Goal: Transaction & Acquisition: Download file/media

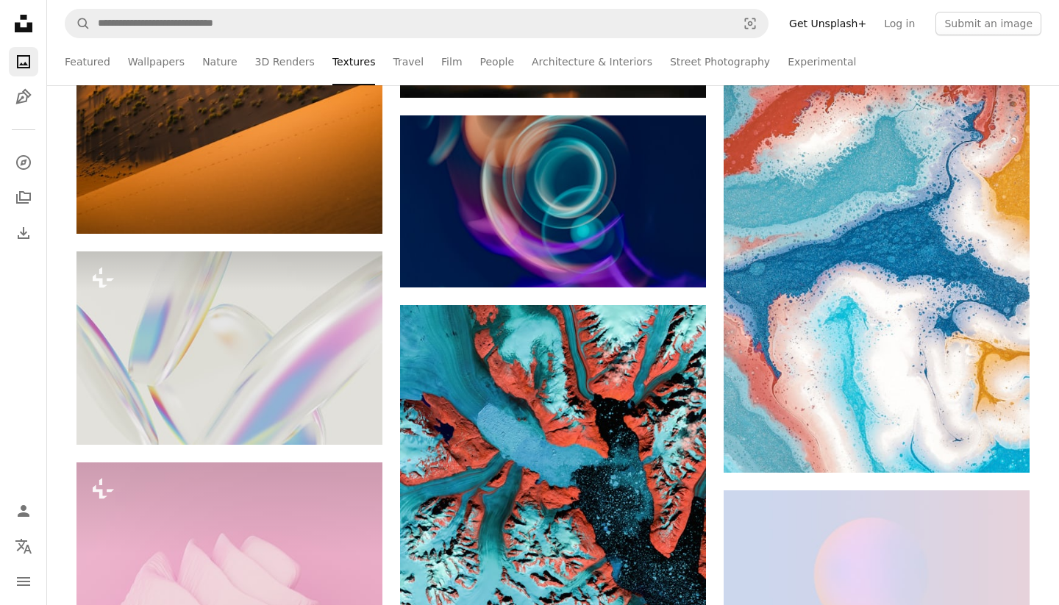
scroll to position [46155, 0]
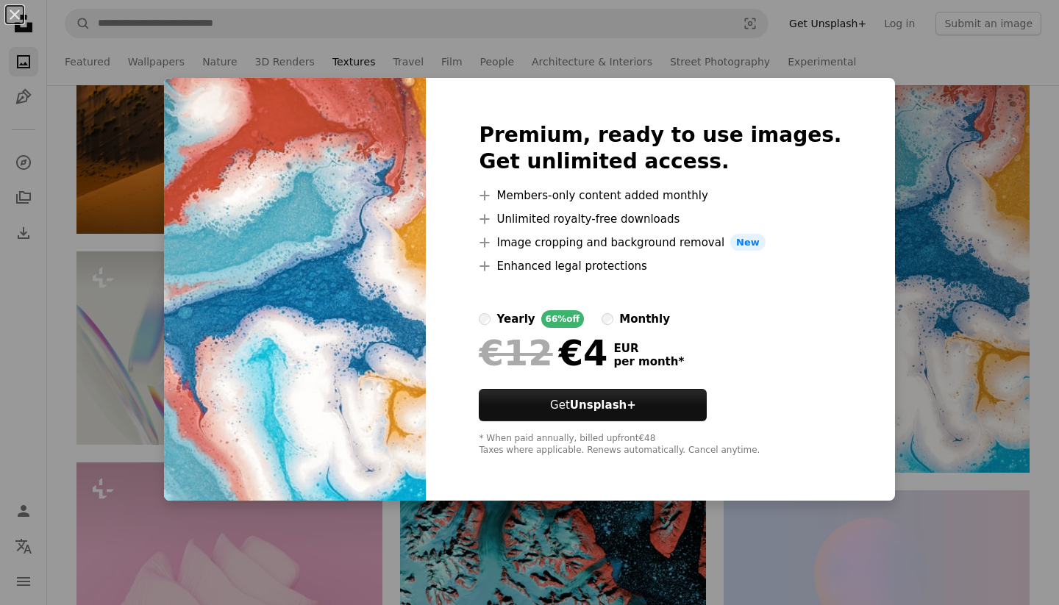
click at [900, 188] on div "An X shape Premium, ready to use images. Get unlimited access. A plus sign Memb…" at bounding box center [529, 302] width 1059 height 605
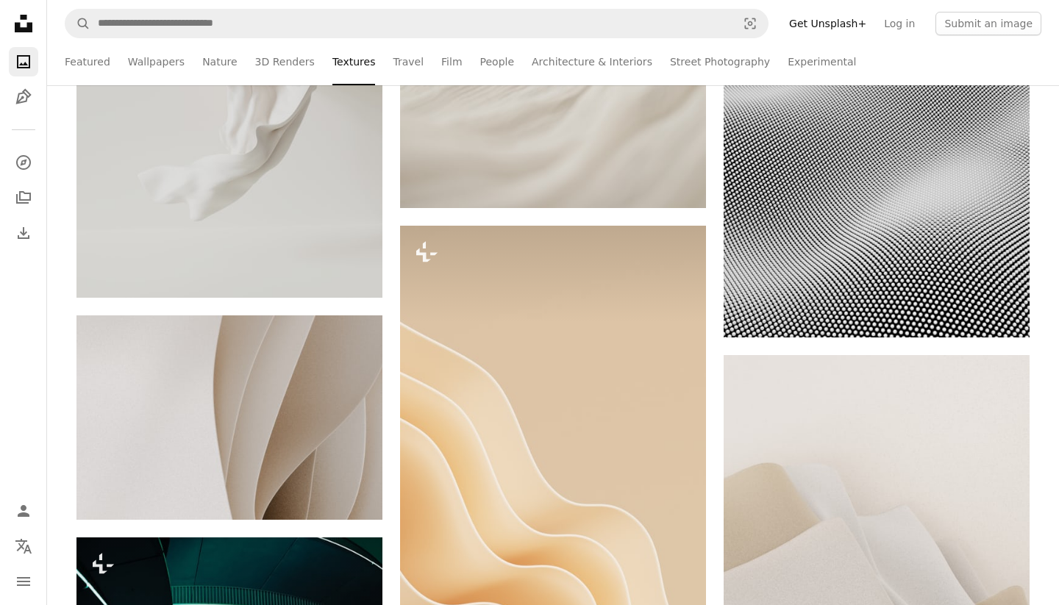
scroll to position [55307, 0]
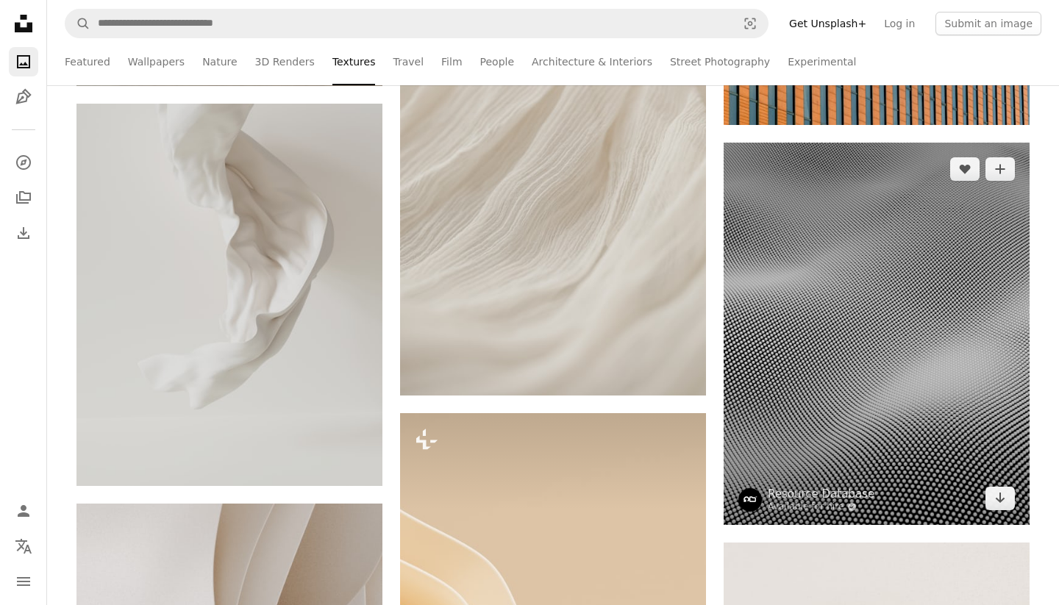
click at [858, 266] on img at bounding box center [877, 334] width 306 height 383
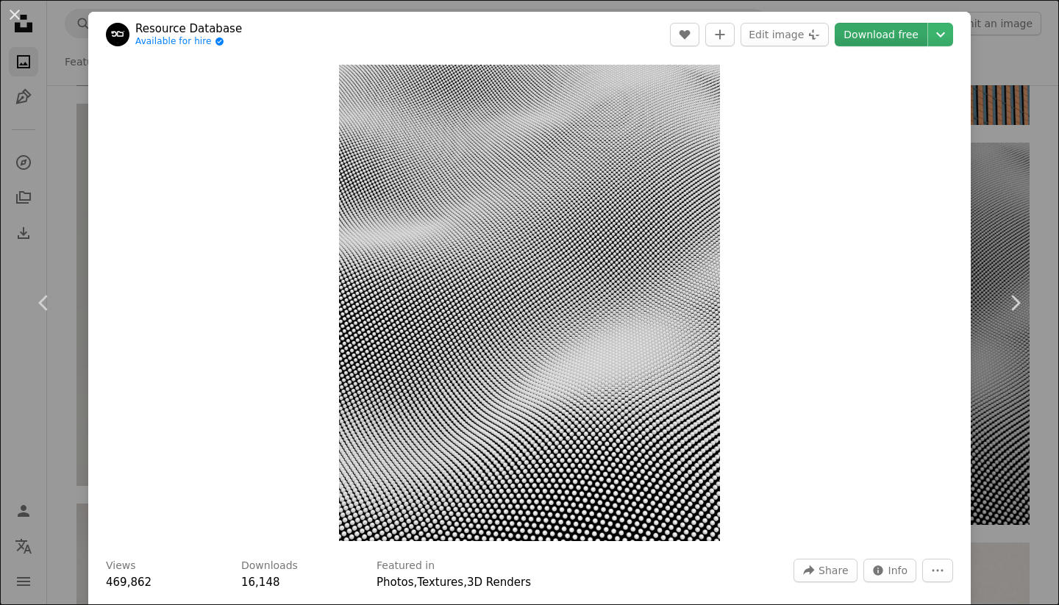
click at [892, 38] on link "Download free" at bounding box center [881, 35] width 93 height 24
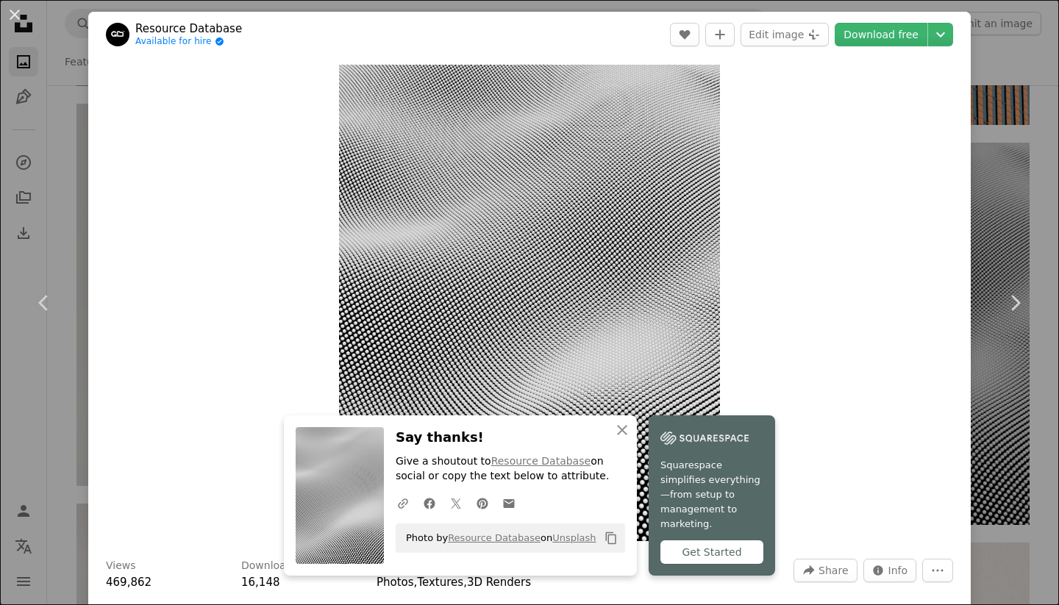
scroll to position [442, 0]
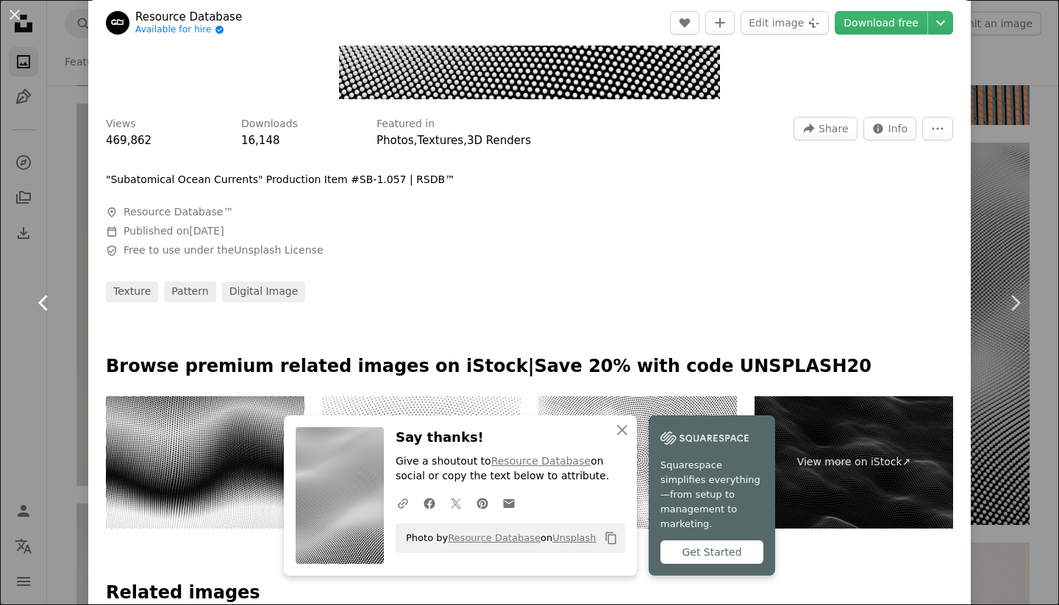
click at [1, 304] on link "Chevron left" at bounding box center [44, 302] width 88 height 141
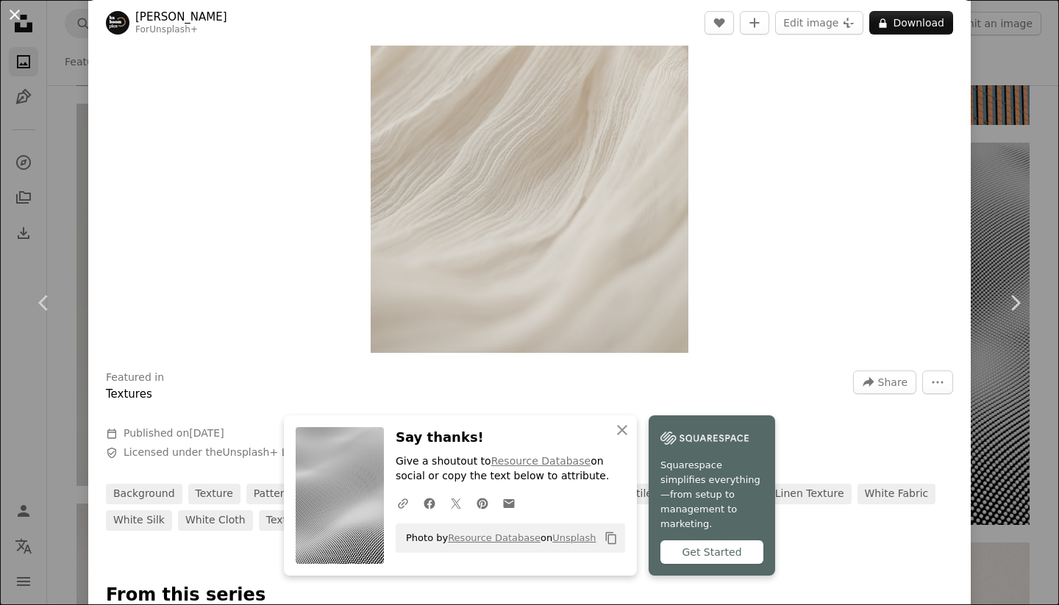
click at [18, 21] on button "An X shape" at bounding box center [15, 15] width 18 height 18
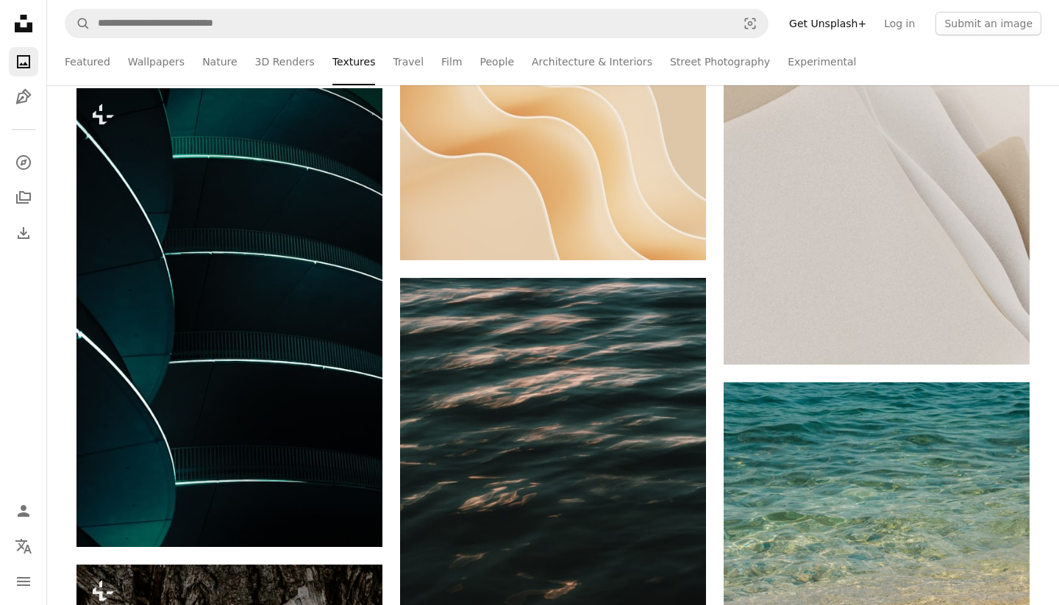
scroll to position [56973, 0]
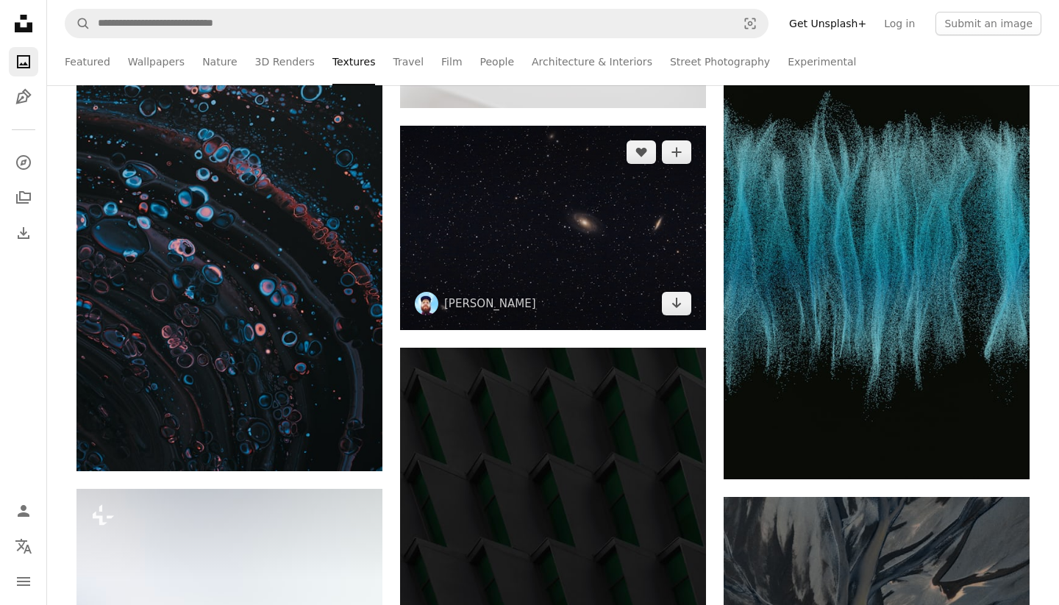
click at [497, 196] on img at bounding box center [553, 228] width 306 height 205
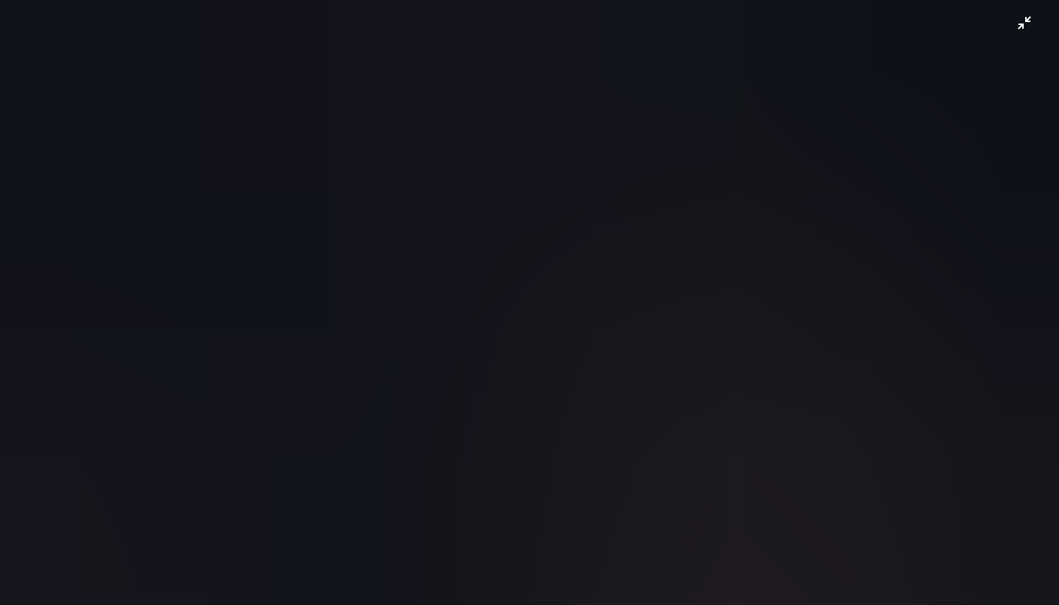
scroll to position [51, 0]
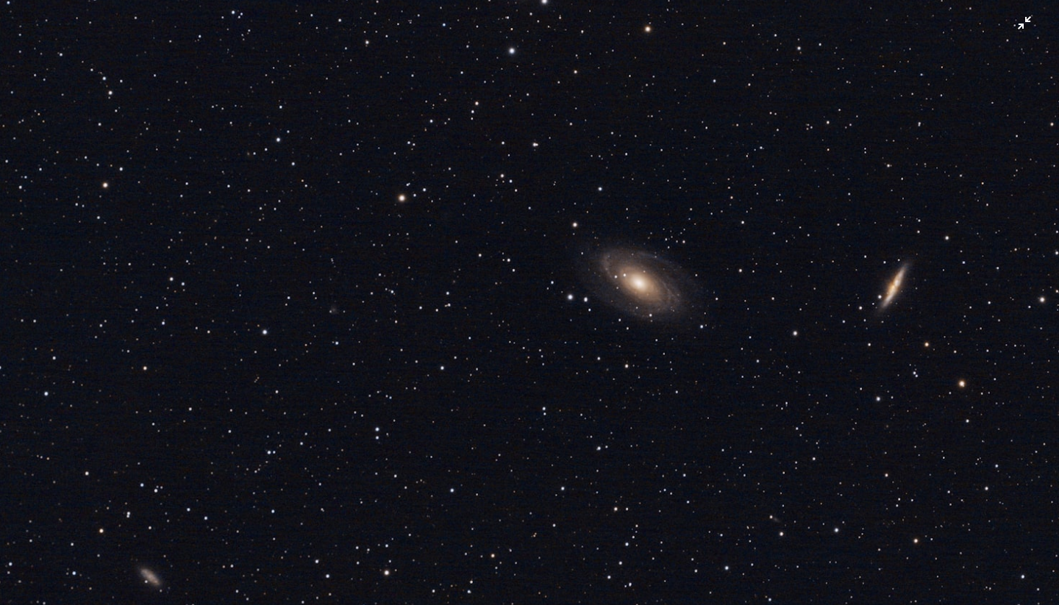
click at [1026, 26] on img "Zoom out on this image" at bounding box center [529, 302] width 1061 height 708
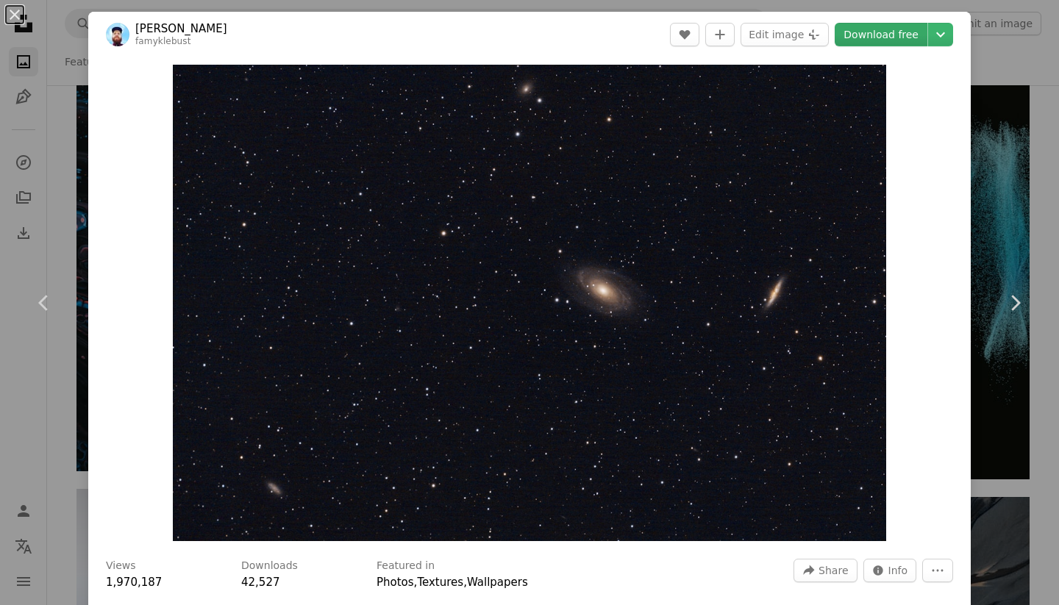
click at [875, 40] on link "Download free" at bounding box center [881, 35] width 93 height 24
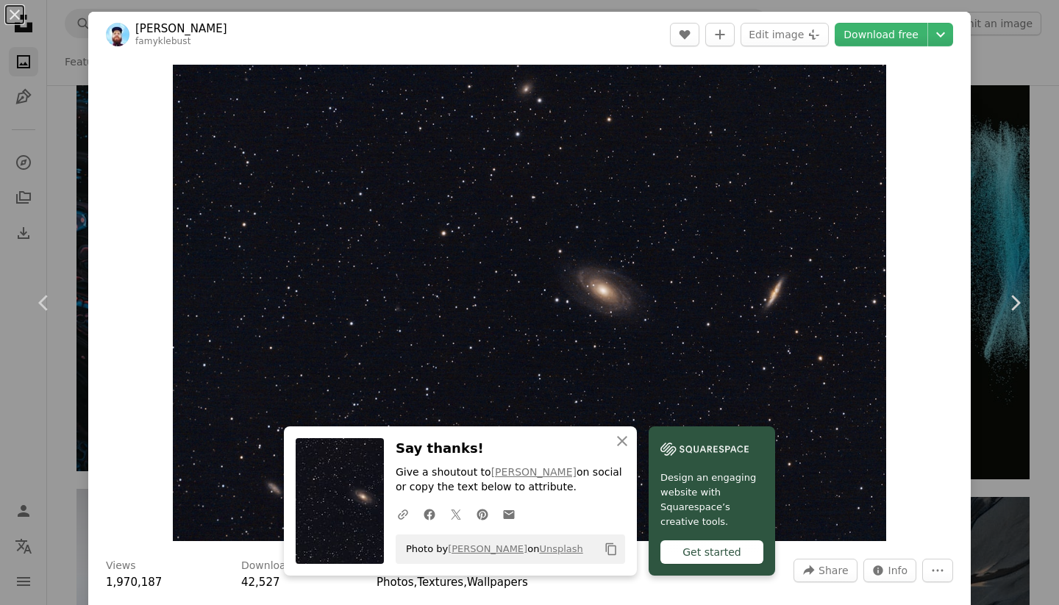
click at [14, 22] on button "An X shape" at bounding box center [15, 15] width 18 height 18
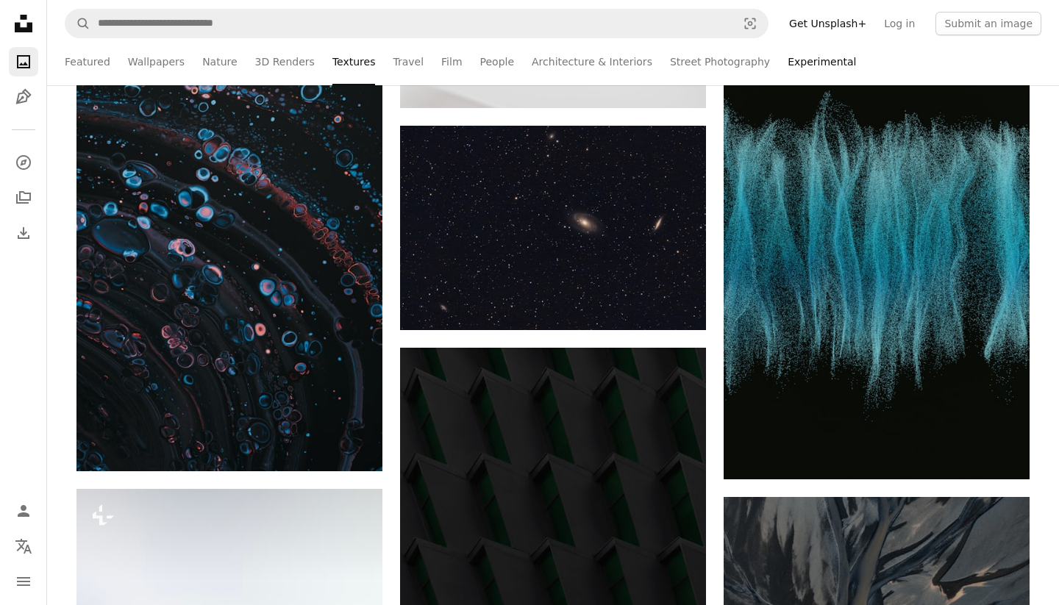
click at [796, 61] on link "Experimental" at bounding box center [822, 61] width 68 height 47
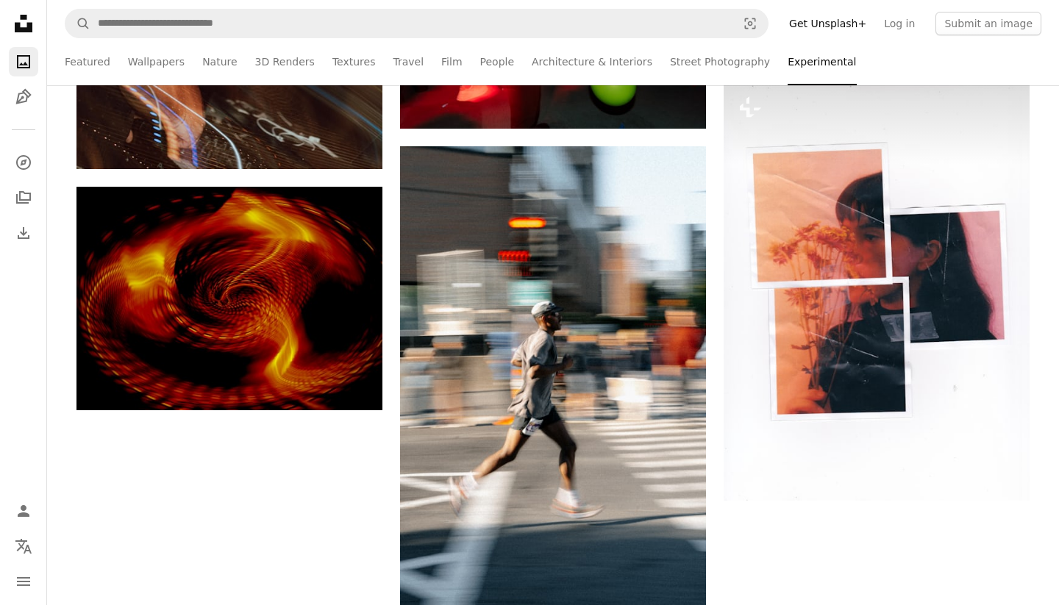
click at [810, 63] on li "Experimental" at bounding box center [822, 61] width 68 height 47
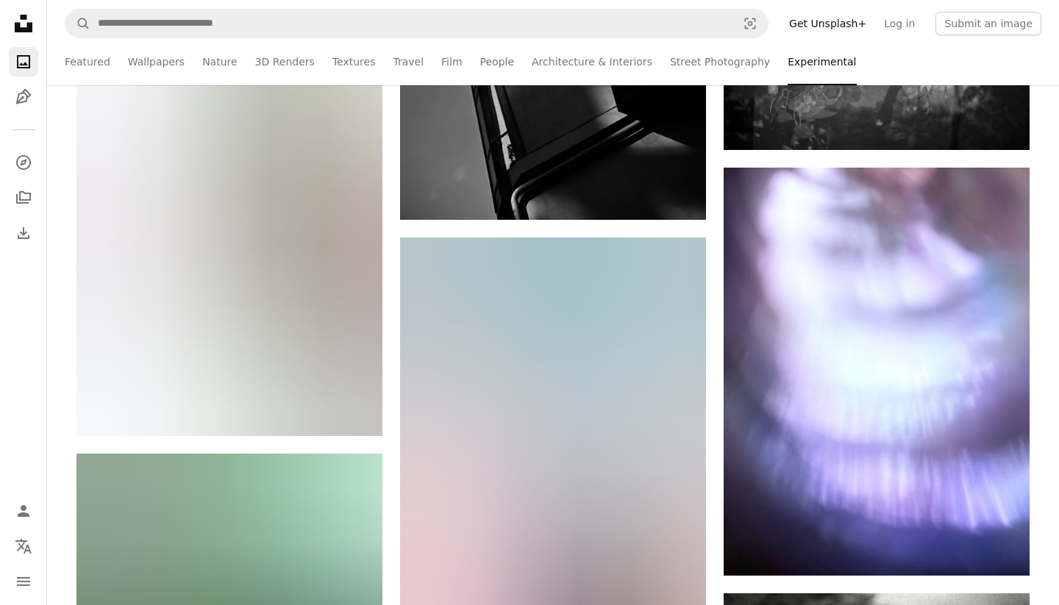
scroll to position [11175, 0]
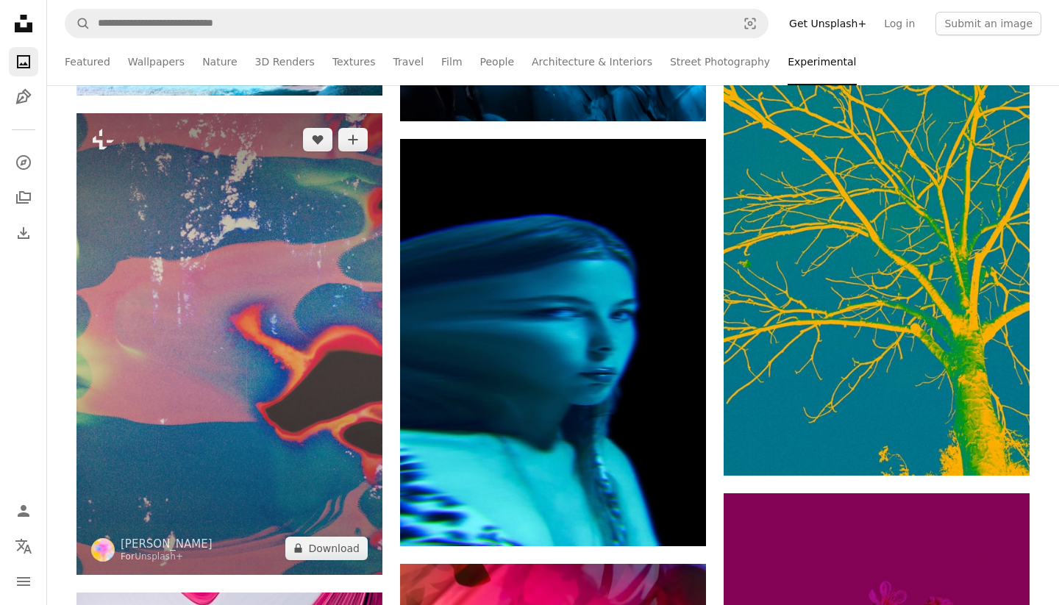
click at [257, 326] on img at bounding box center [230, 344] width 306 height 462
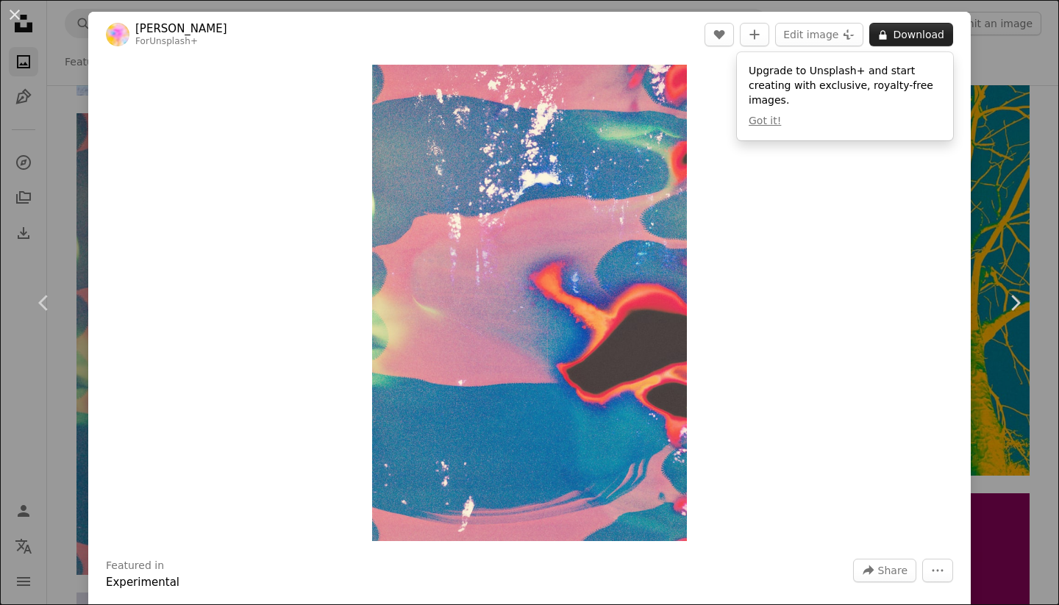
click at [931, 35] on button "A lock Download" at bounding box center [912, 35] width 84 height 24
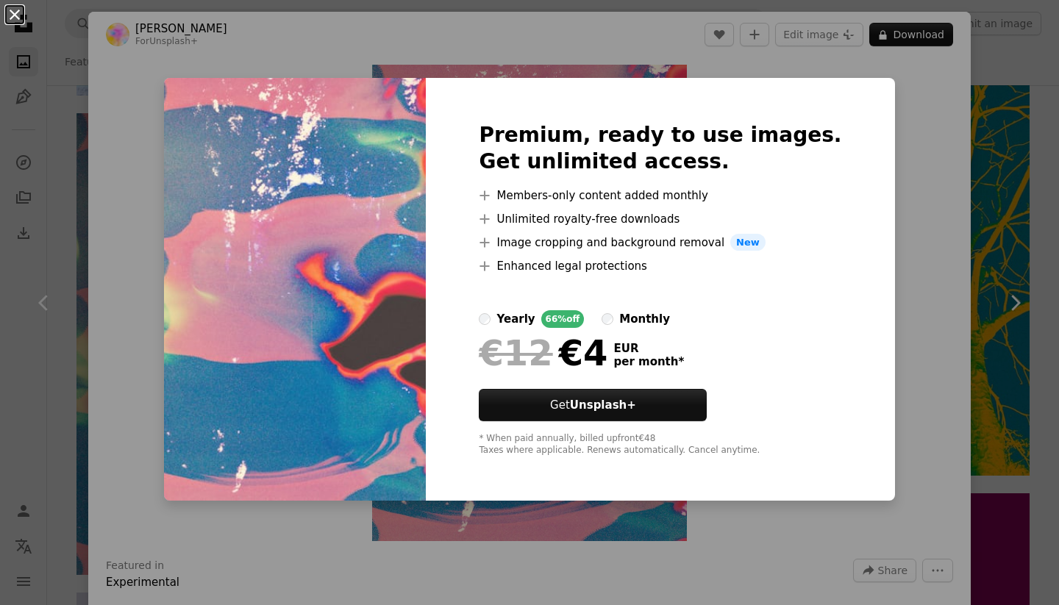
click at [17, 14] on button "An X shape" at bounding box center [15, 15] width 18 height 18
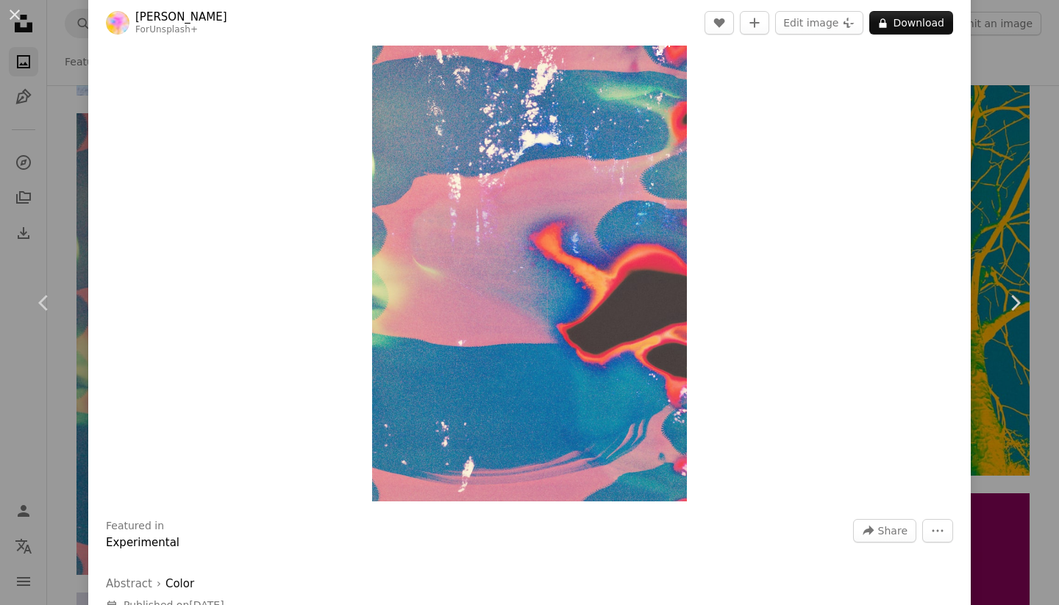
scroll to position [173, 0]
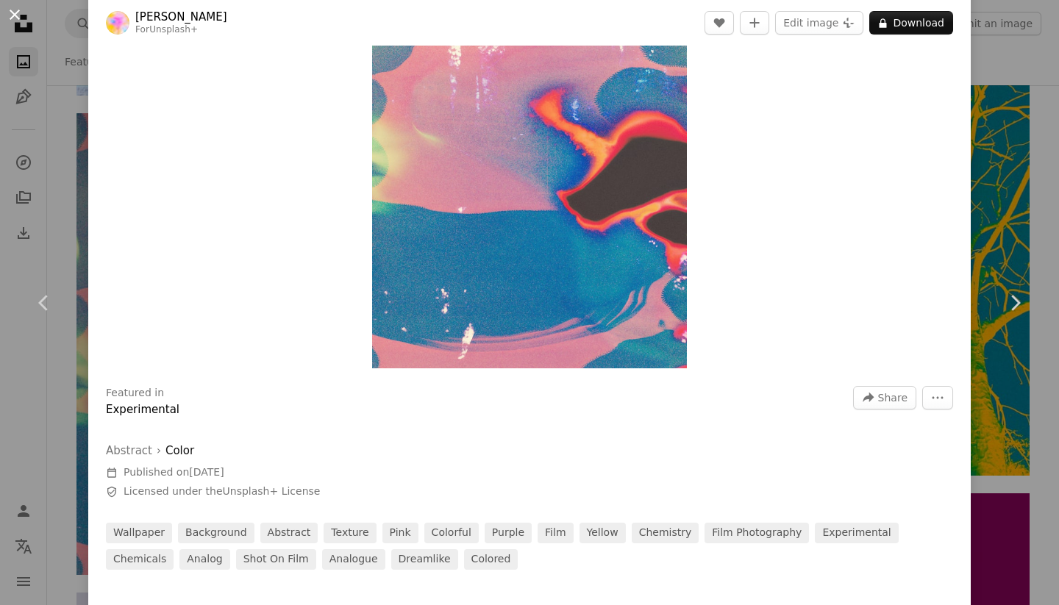
click at [13, 15] on button "An X shape" at bounding box center [15, 15] width 18 height 18
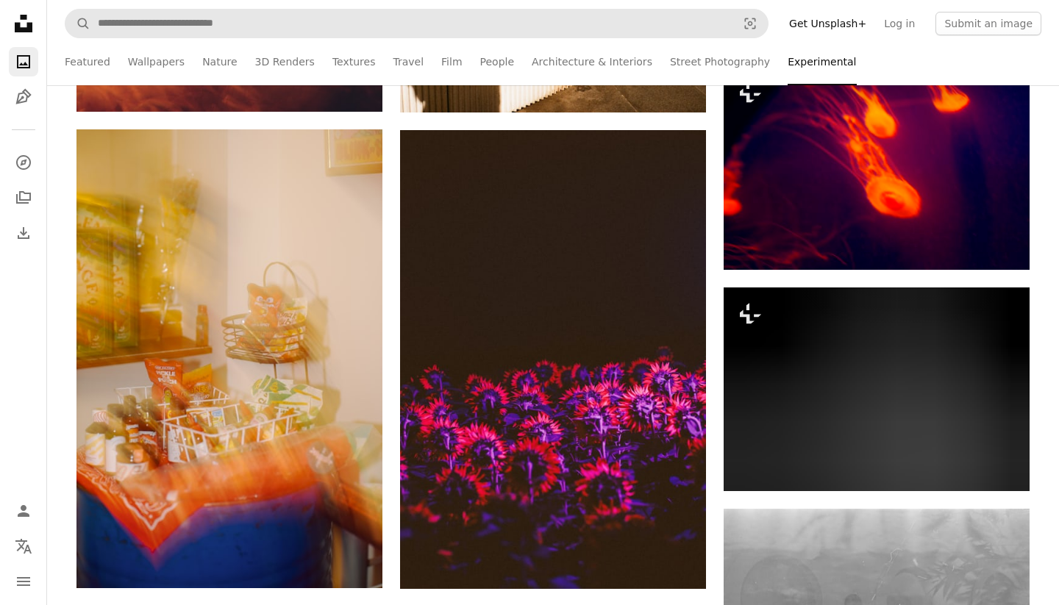
scroll to position [44569, 0]
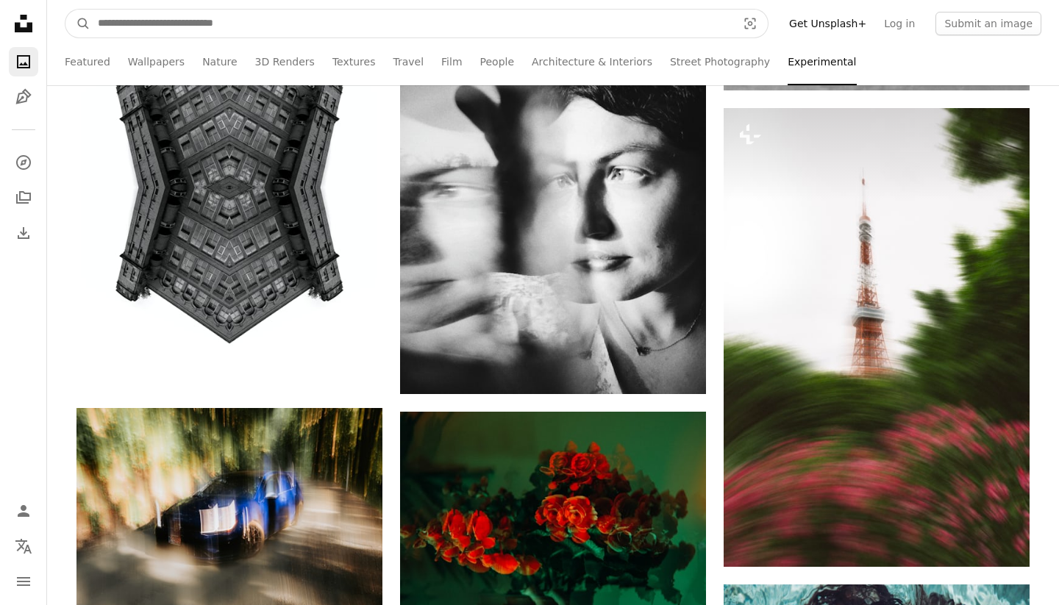
click at [282, 33] on input "Find visuals sitewide" at bounding box center [411, 24] width 642 height 28
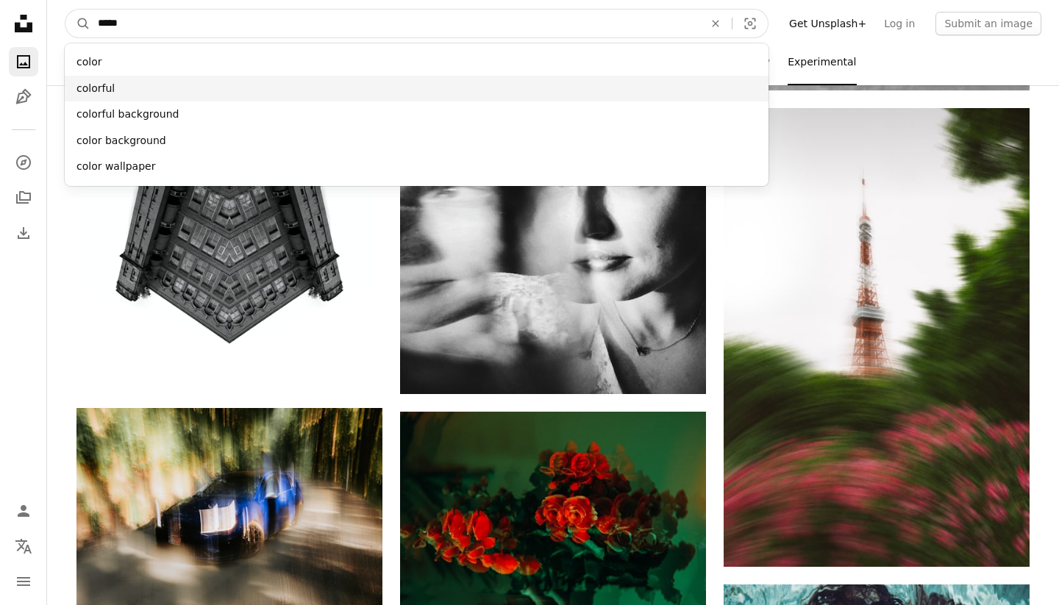
type input "*****"
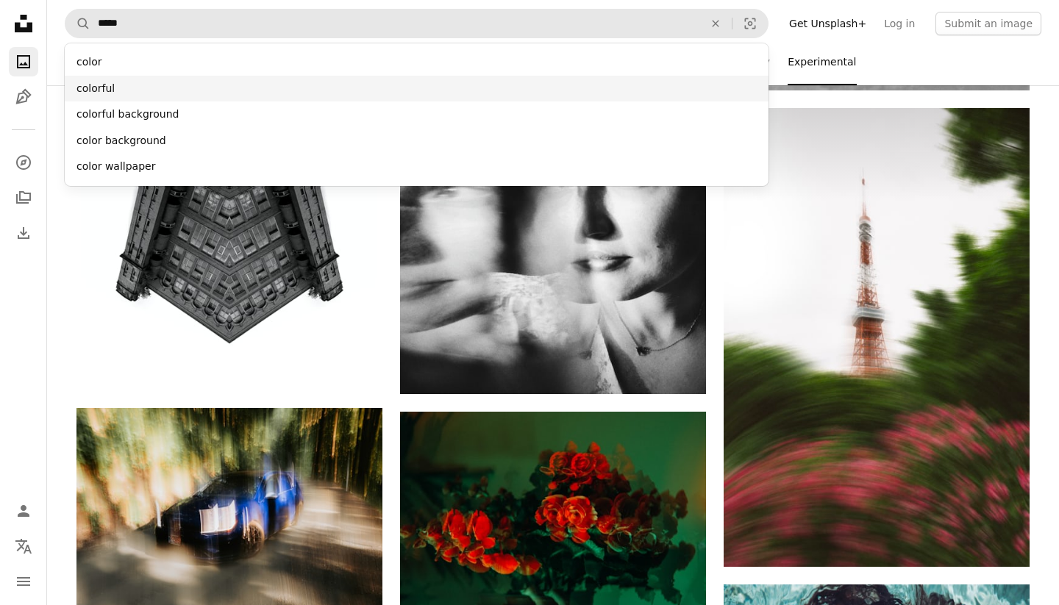
click at [176, 92] on div "colorful" at bounding box center [417, 89] width 704 height 26
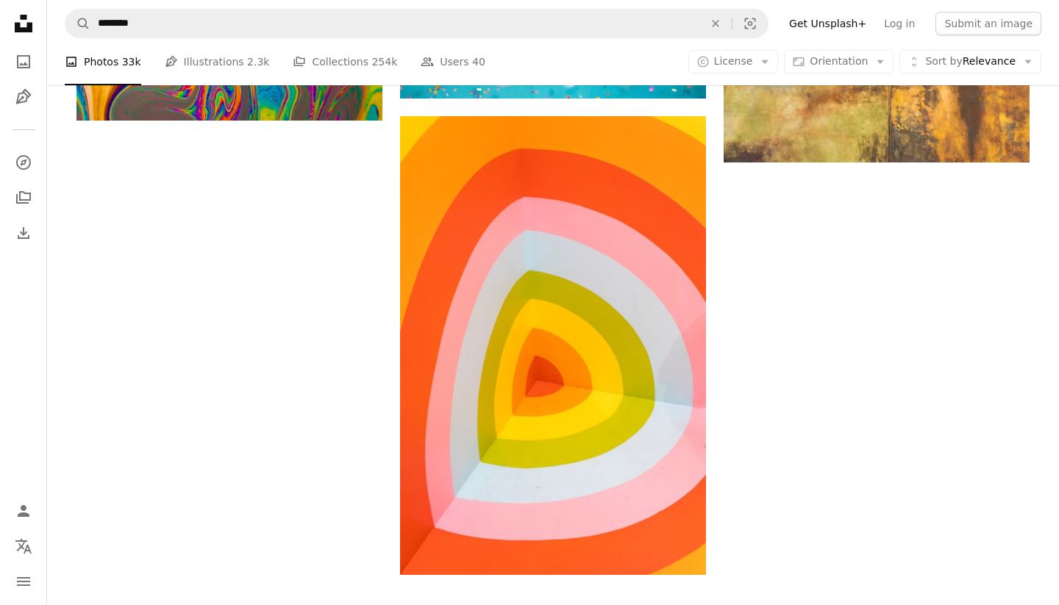
scroll to position [2433, 0]
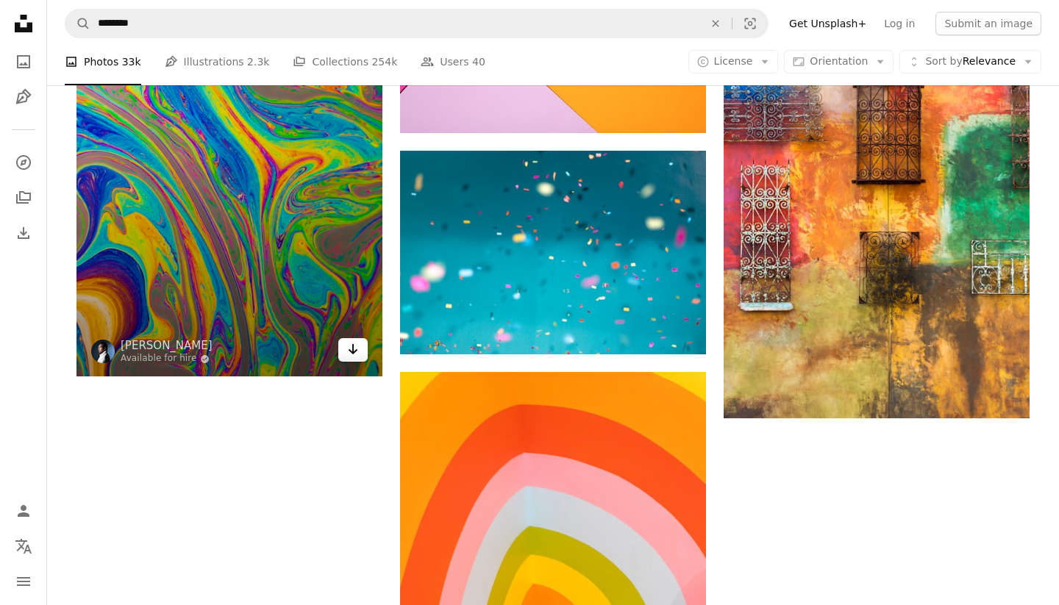
click at [355, 348] on icon "Arrow pointing down" at bounding box center [353, 350] width 12 height 18
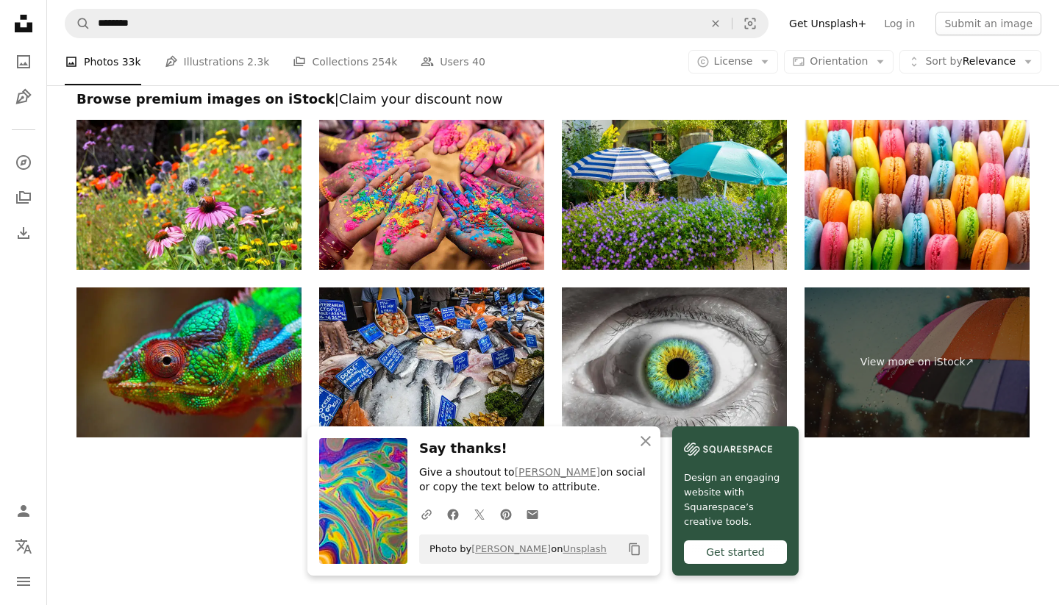
scroll to position [3333, 0]
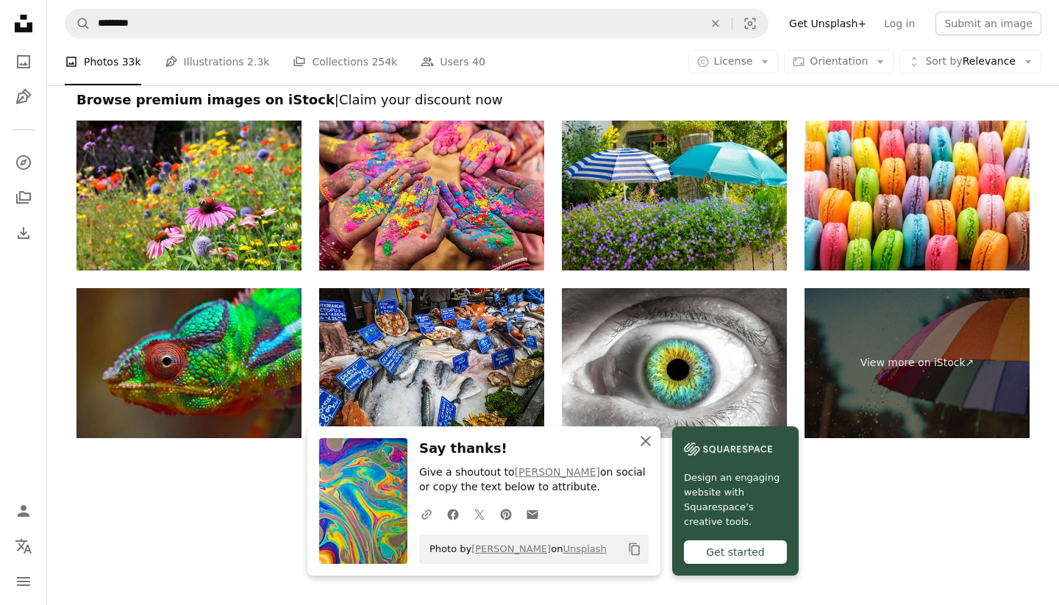
click at [641, 442] on icon "An X shape" at bounding box center [646, 442] width 18 height 18
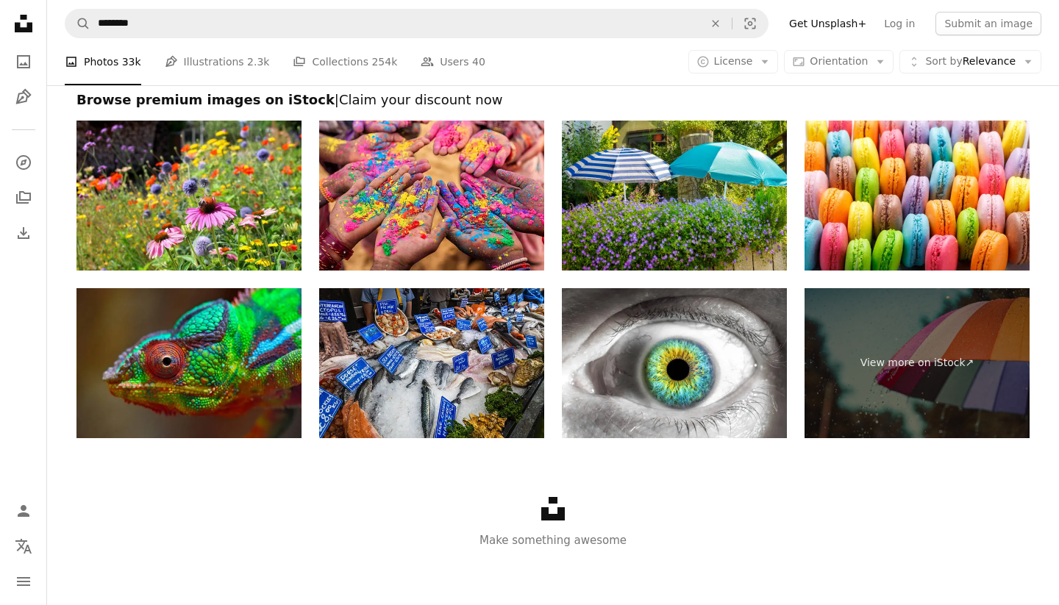
click at [571, 503] on div "Unsplash logo Make something awesome" at bounding box center [553, 523] width 1012 height 170
click at [563, 503] on icon "Unsplash logo" at bounding box center [553, 509] width 24 height 24
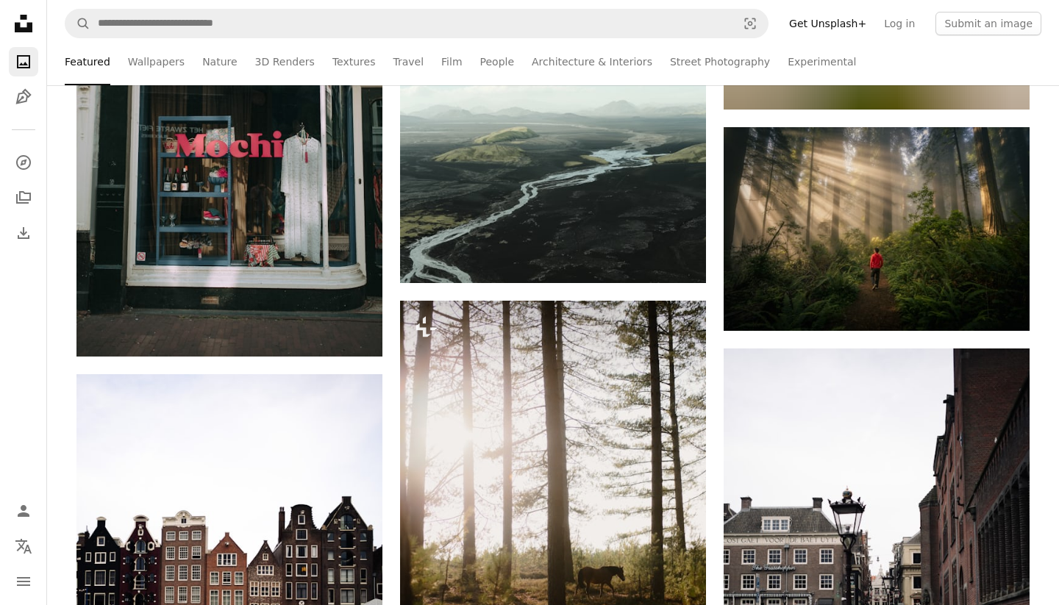
scroll to position [27510, 0]
